Goal: Navigation & Orientation: Find specific page/section

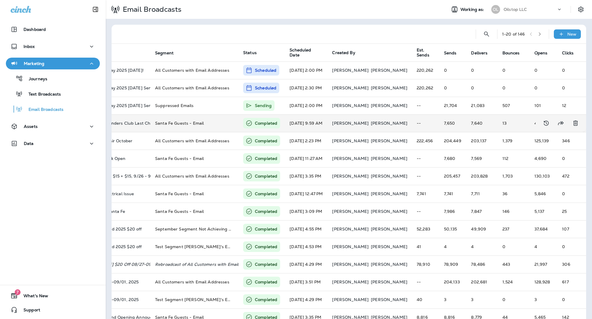
scroll to position [0, 52]
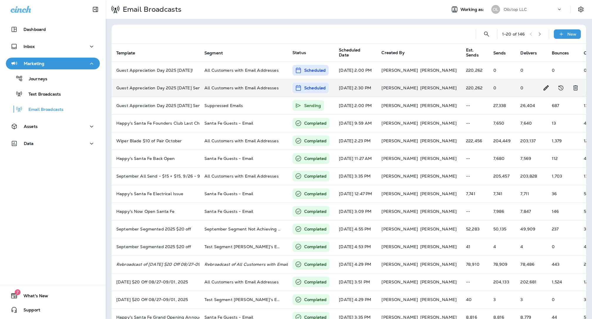
scroll to position [0, 52]
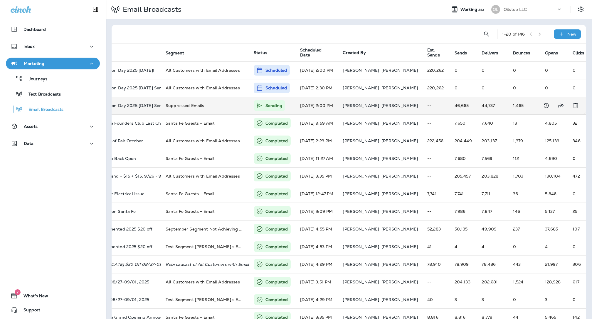
scroll to position [0, 52]
